Goal: Find specific page/section: Find specific page/section

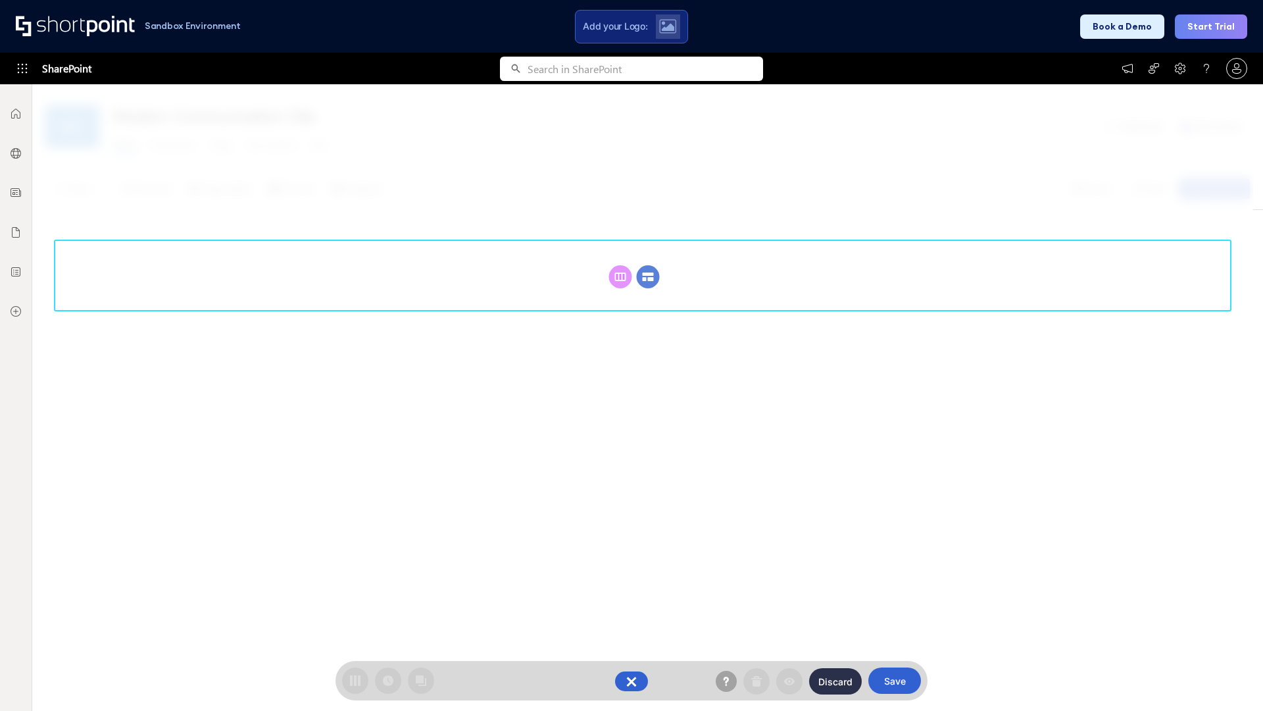
scroll to position [181, 0]
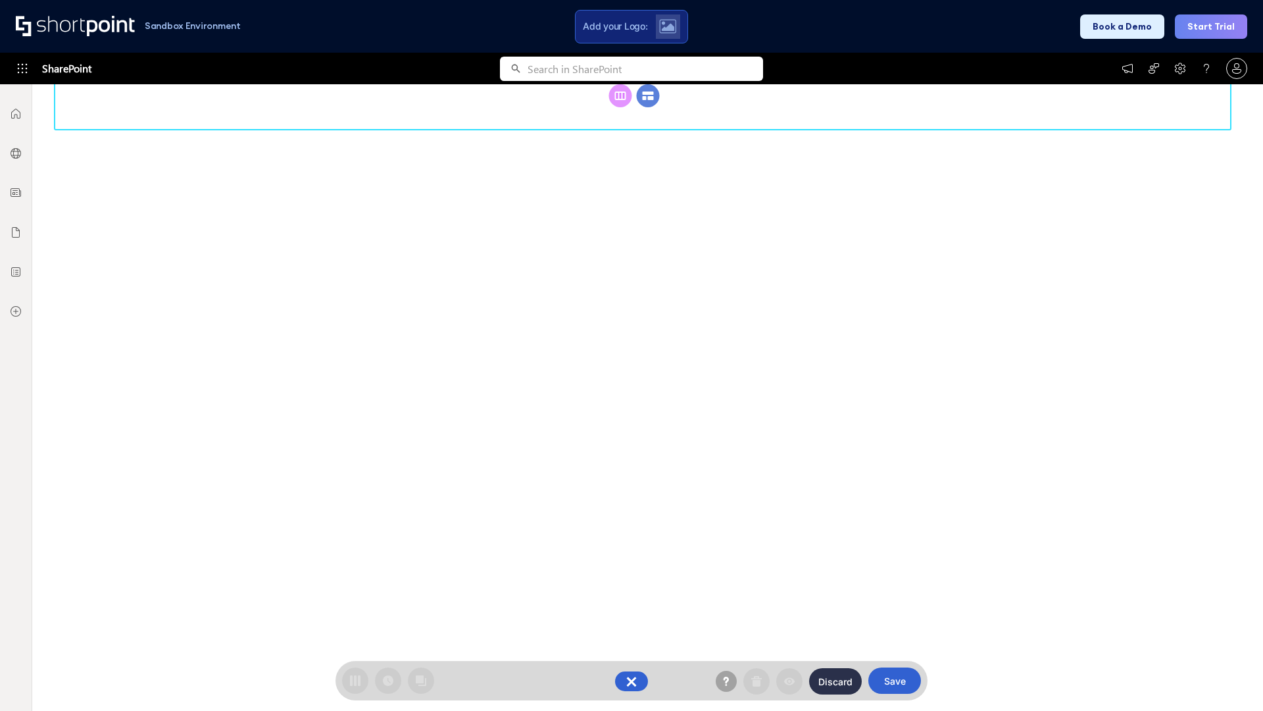
click at [648, 107] on circle at bounding box center [648, 95] width 23 height 23
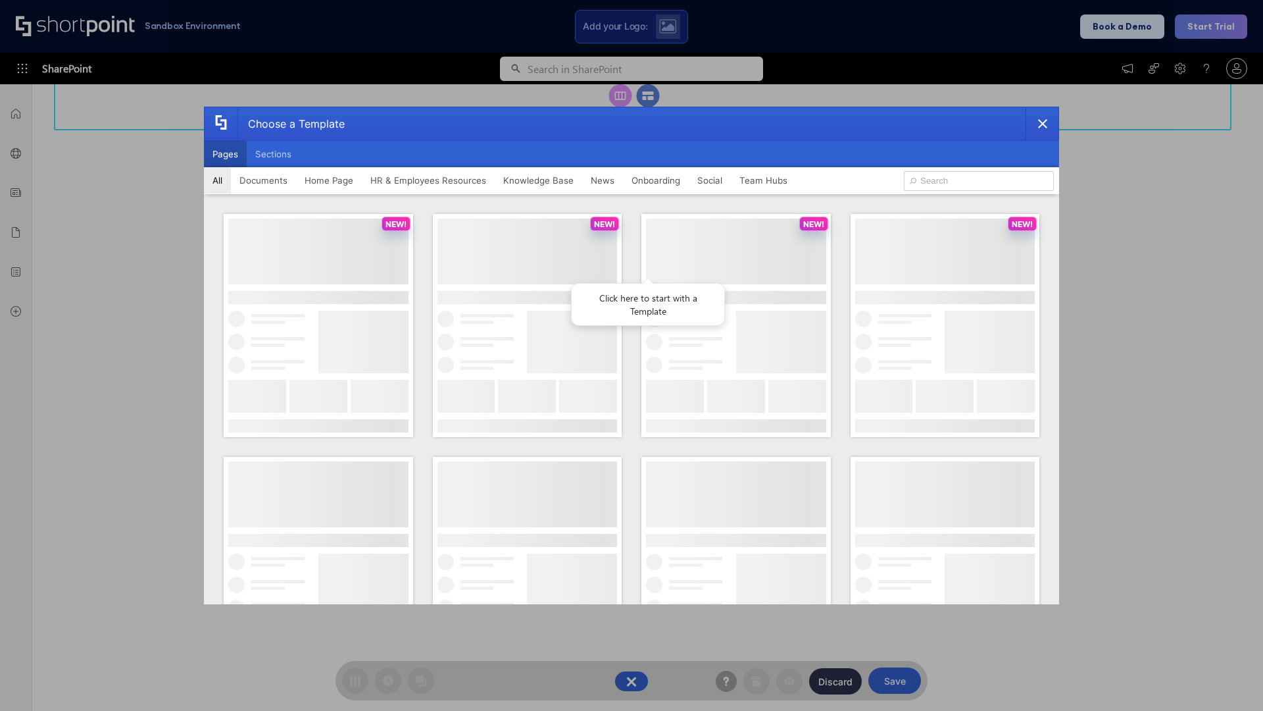
scroll to position [0, 0]
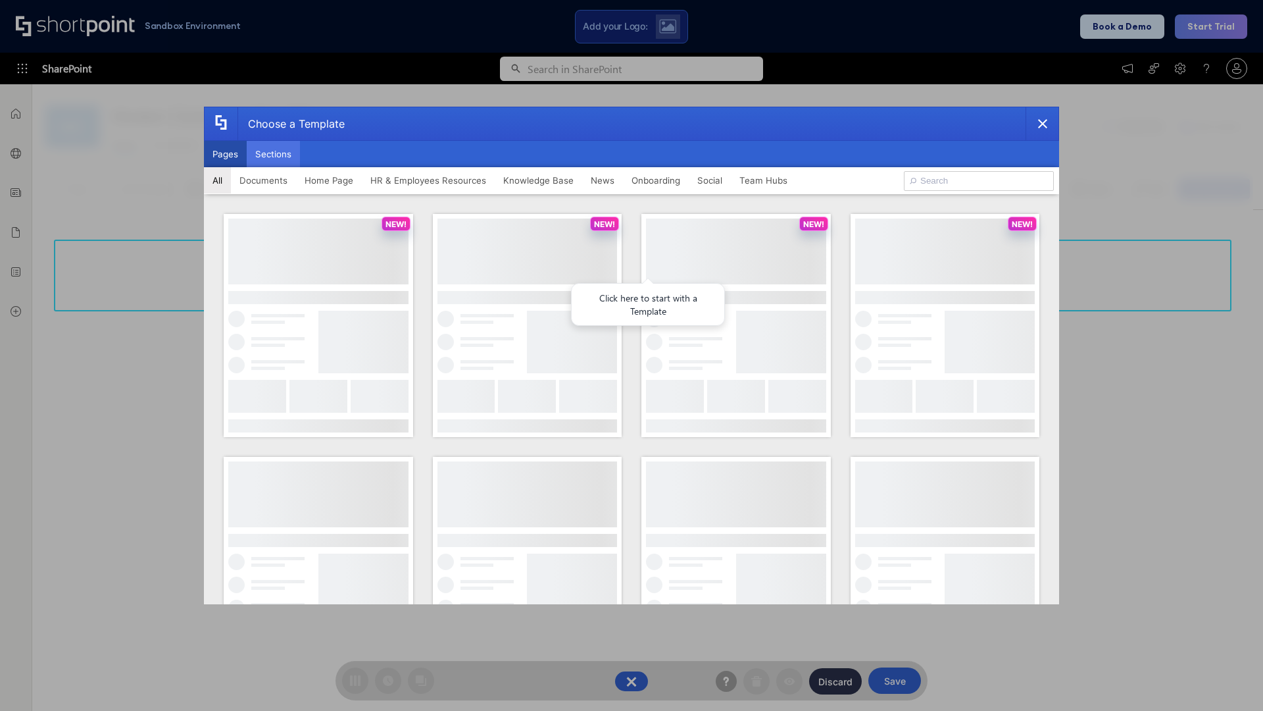
click at [273, 154] on button "Sections" at bounding box center [273, 154] width 53 height 26
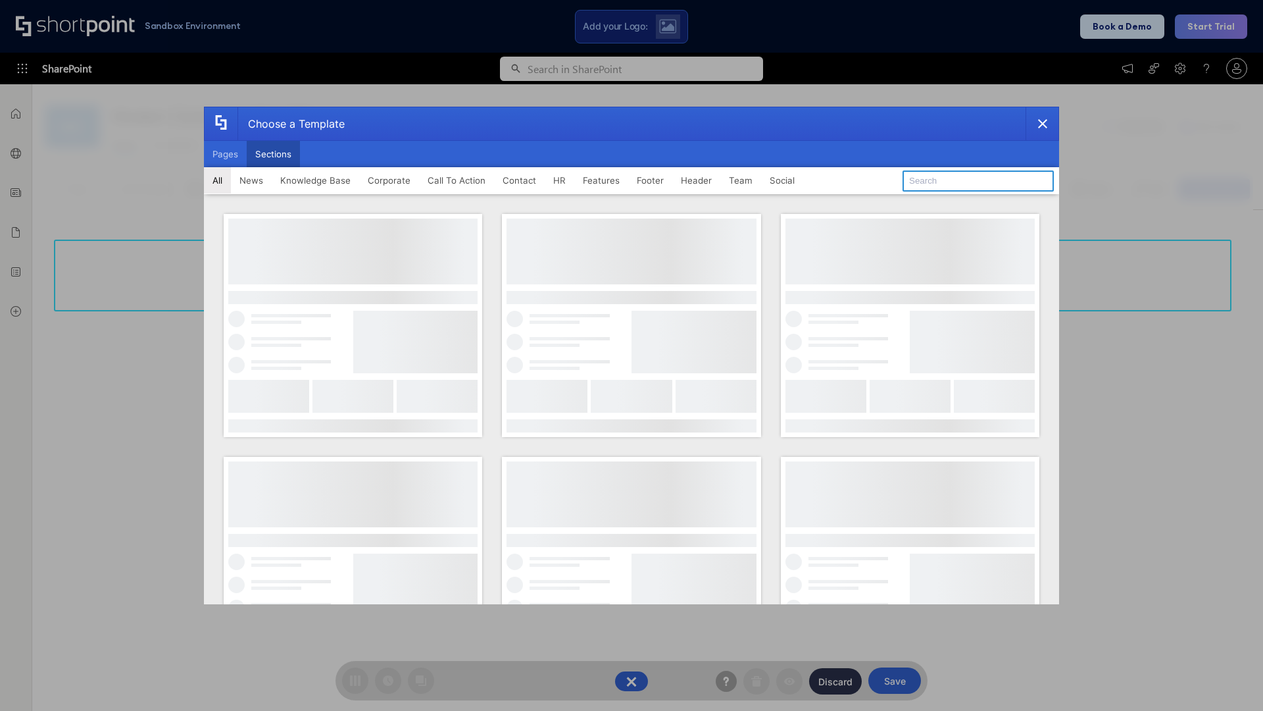
type input "Upcoming Vacations"
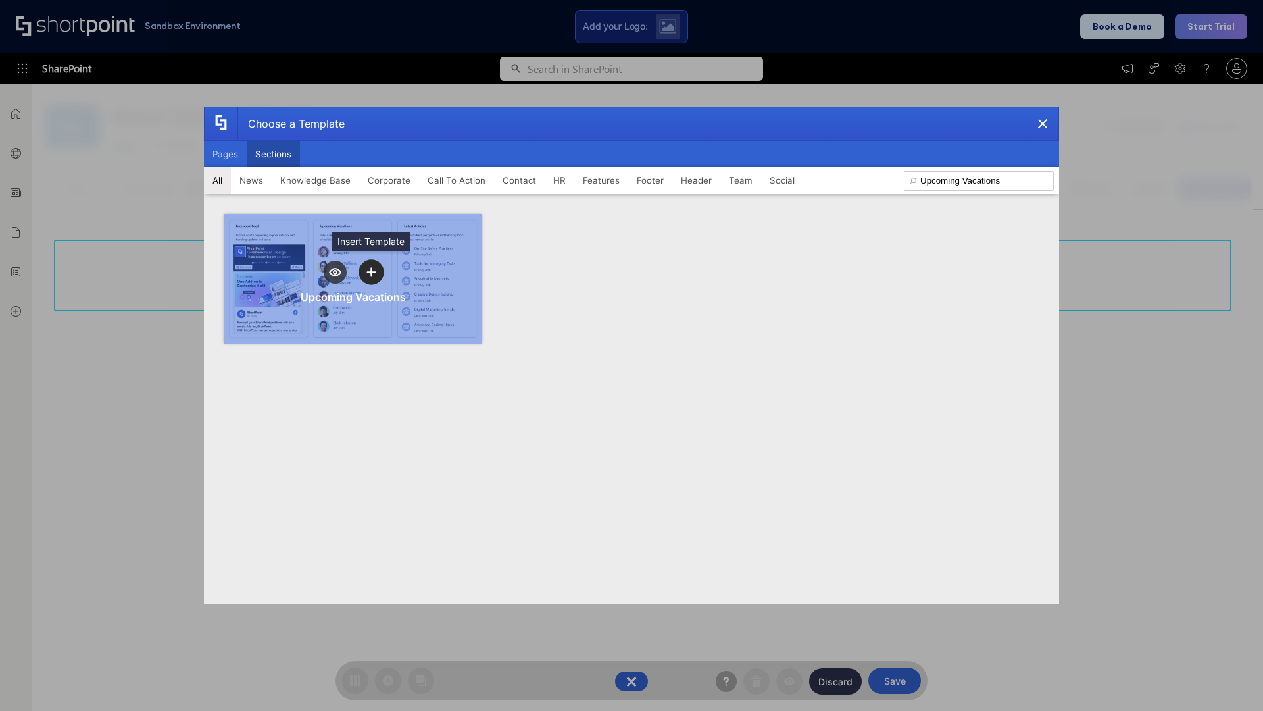
click at [371, 272] on icon "template selector" at bounding box center [371, 271] width 9 height 9
